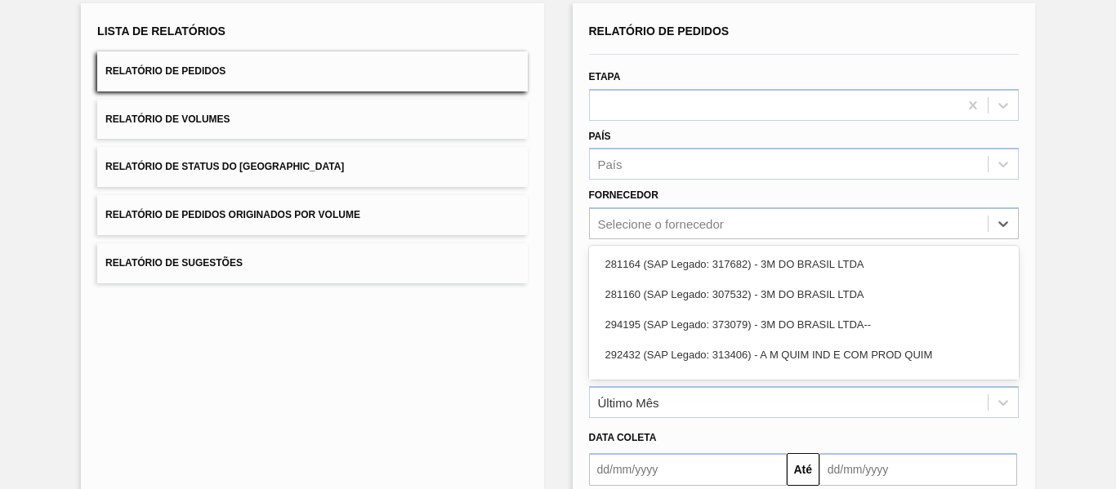
click at [718, 239] on div "option 281164 (SAP Legado: 317682) - 3M DO BRASIL LTDA focused, 1 of 101. 101 r…" at bounding box center [804, 223] width 430 height 32
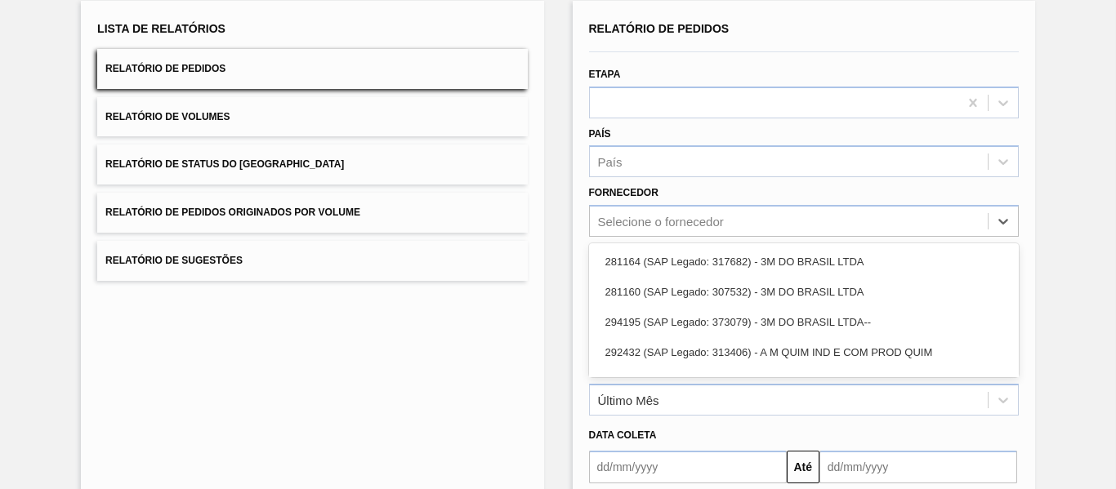
scroll to position [111, 0]
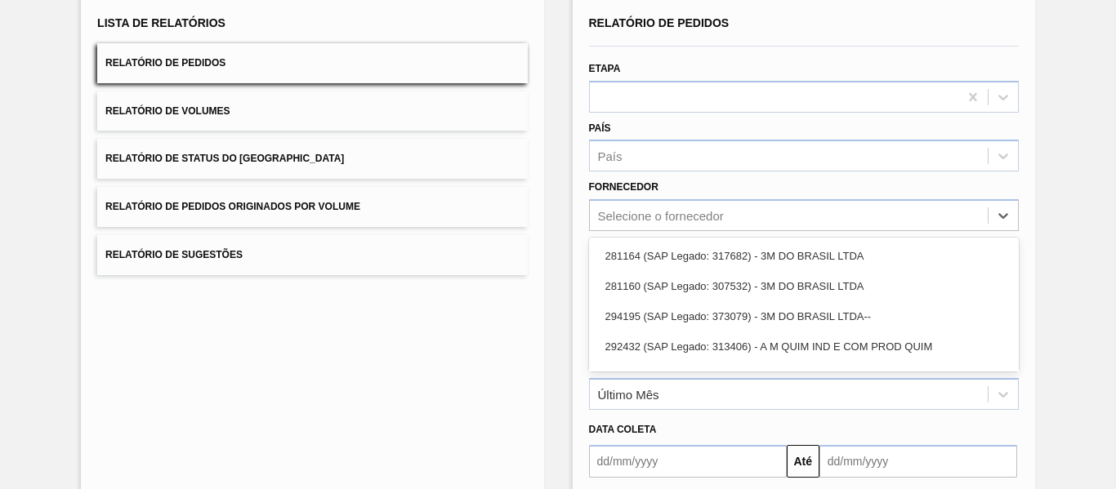
paste input "289877"
type input "289877"
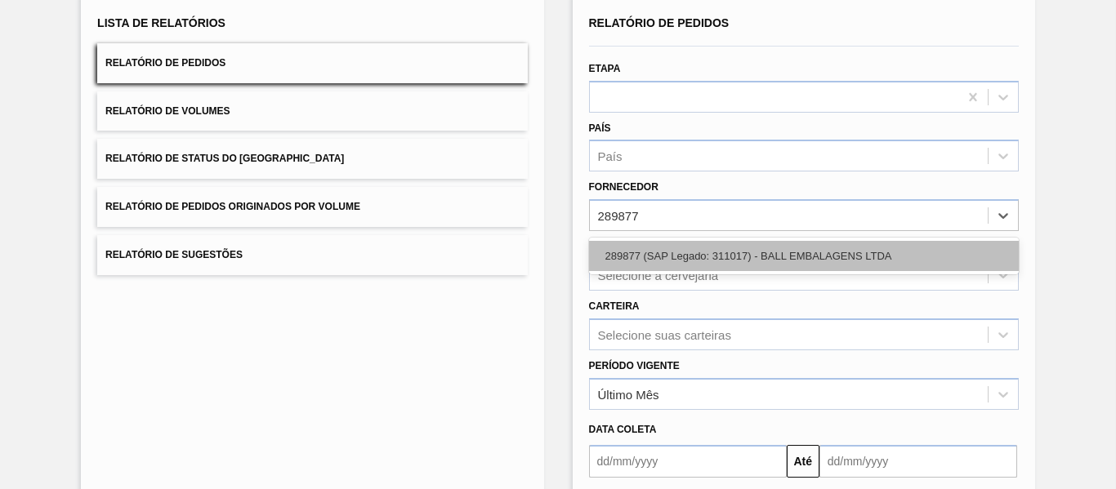
click at [743, 258] on div "289877 (SAP Legado: 311017) - BALL EMBALAGENS LTDA" at bounding box center [804, 256] width 430 height 30
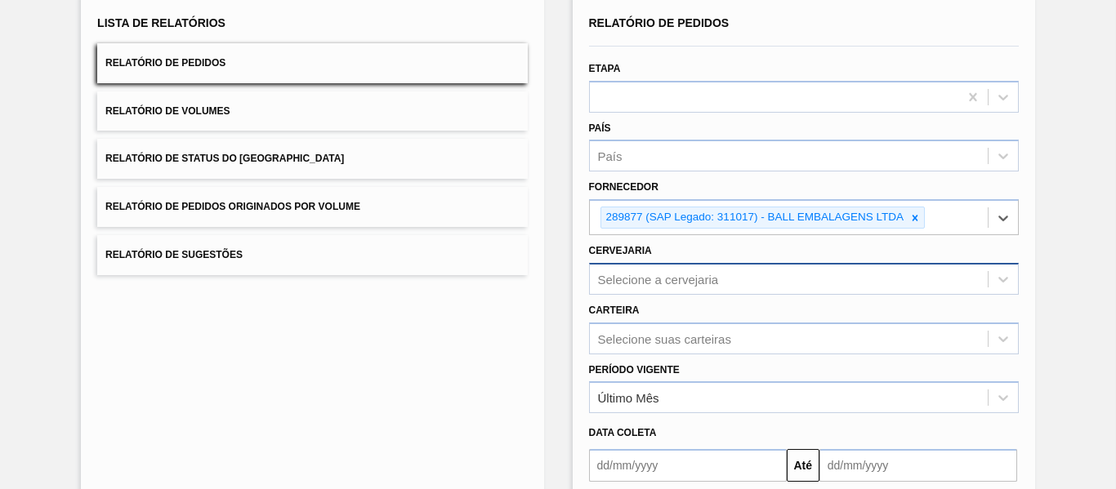
scroll to position [175, 0]
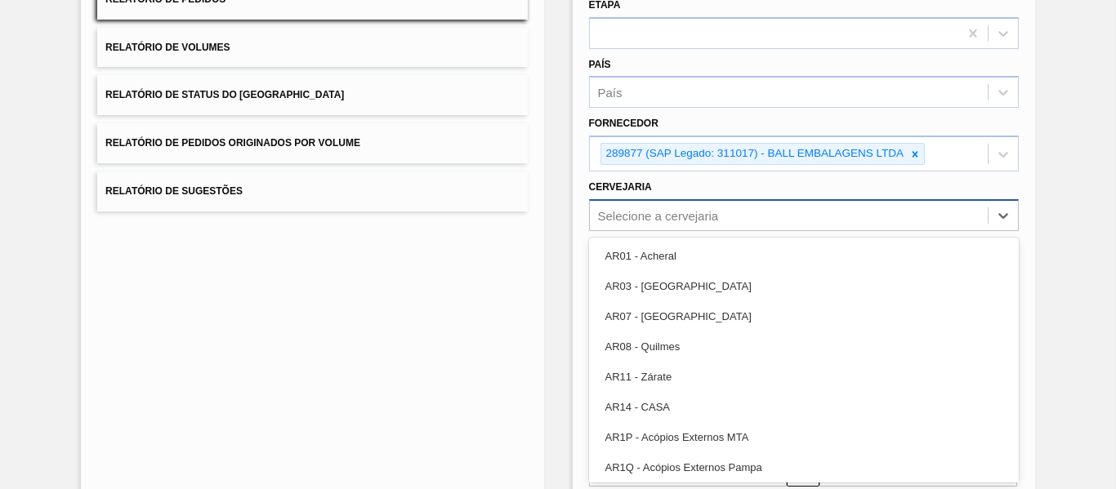
click at [720, 231] on div "option AR03 - Corrientes focused, 2 of 92. 92 results available. Use Up and Dow…" at bounding box center [804, 215] width 430 height 32
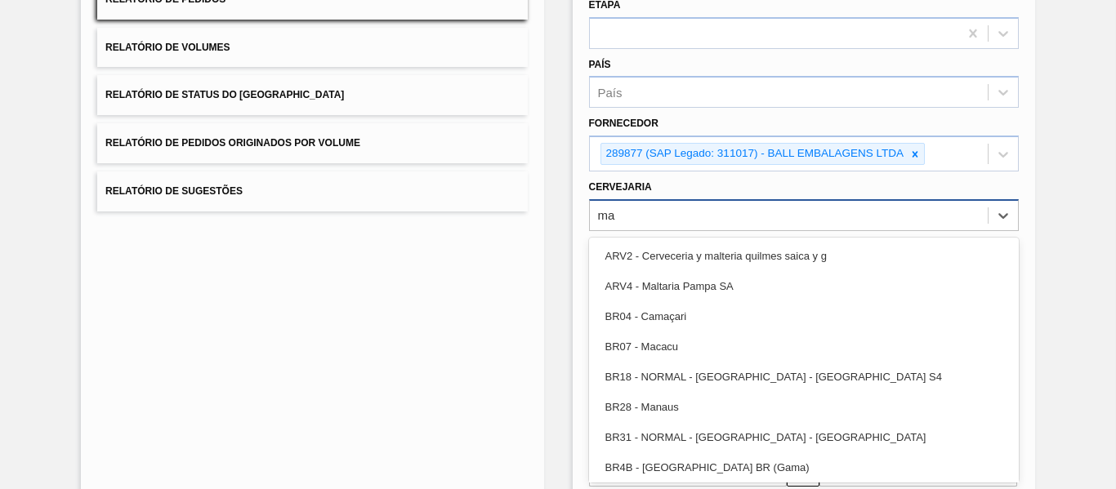
type input "mac"
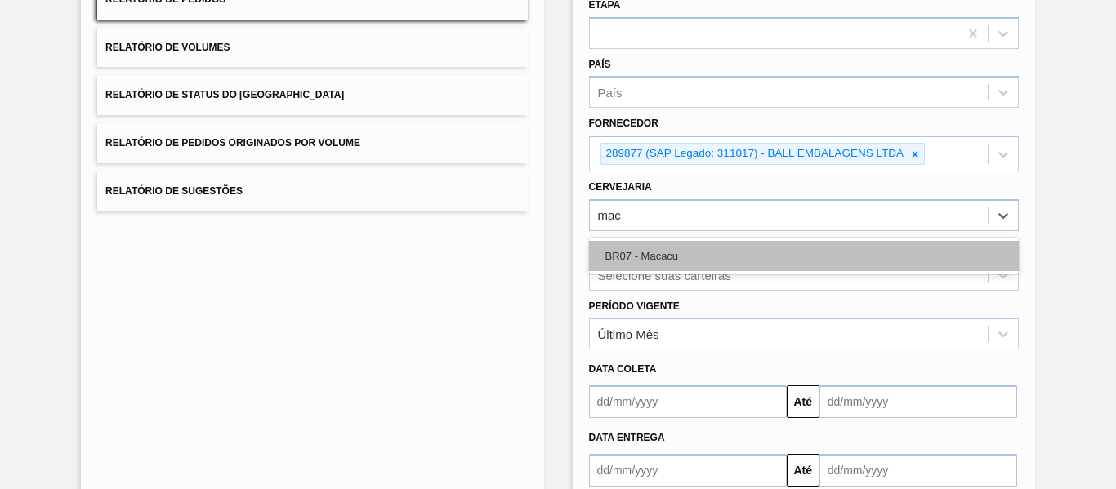
click at [722, 252] on div "BR07 - Macacu" at bounding box center [804, 256] width 430 height 30
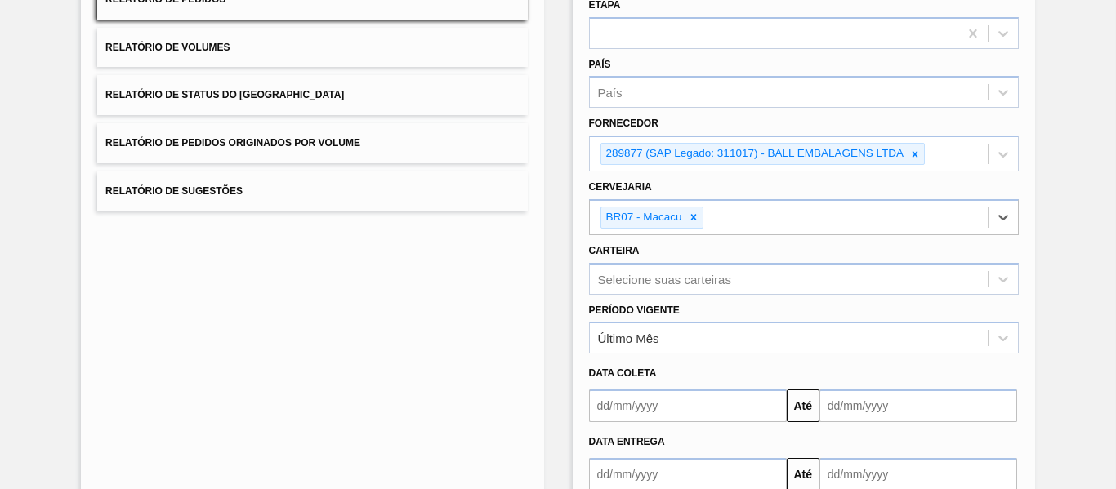
scroll to position [275, 0]
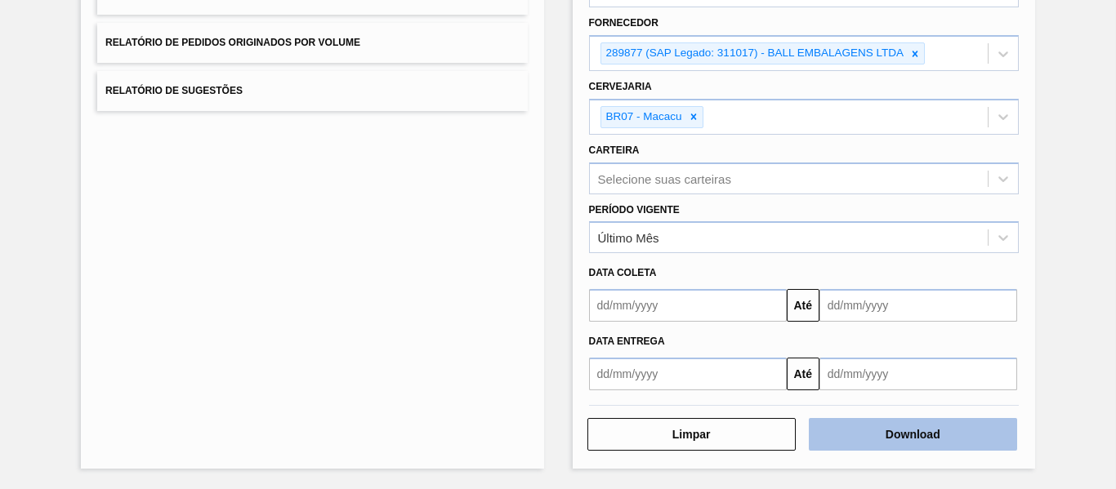
click at [953, 428] on button "Download" at bounding box center [913, 434] width 208 height 33
